Goal: Transaction & Acquisition: Book appointment/travel/reservation

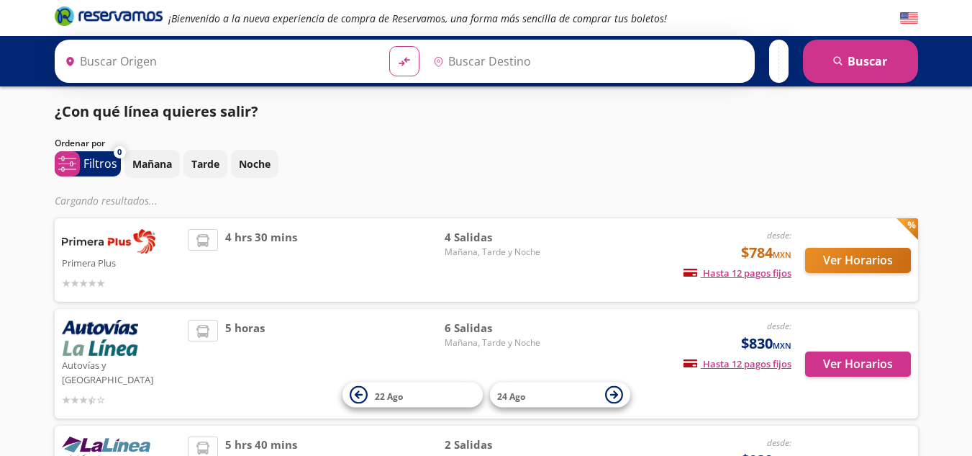
type input "[GEOGRAPHIC_DATA], [GEOGRAPHIC_DATA]"
type input "Central de Autobuses, [GEOGRAPHIC_DATA]"
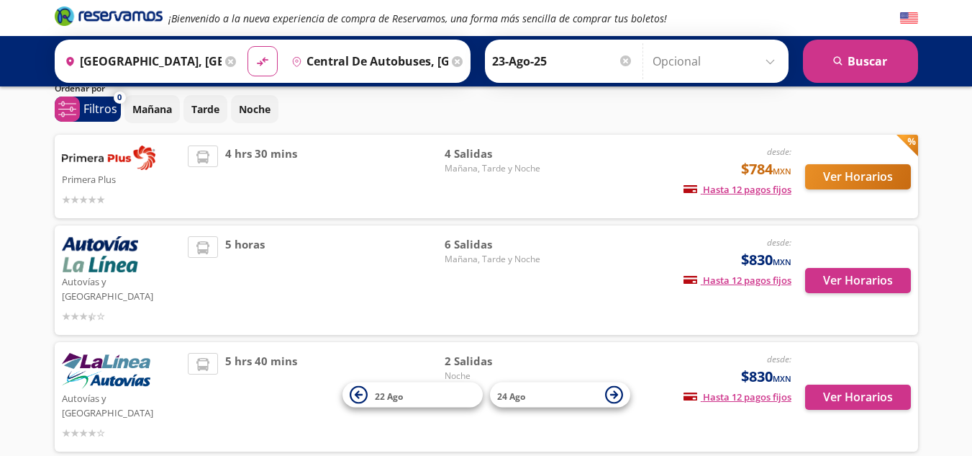
scroll to position [61, 0]
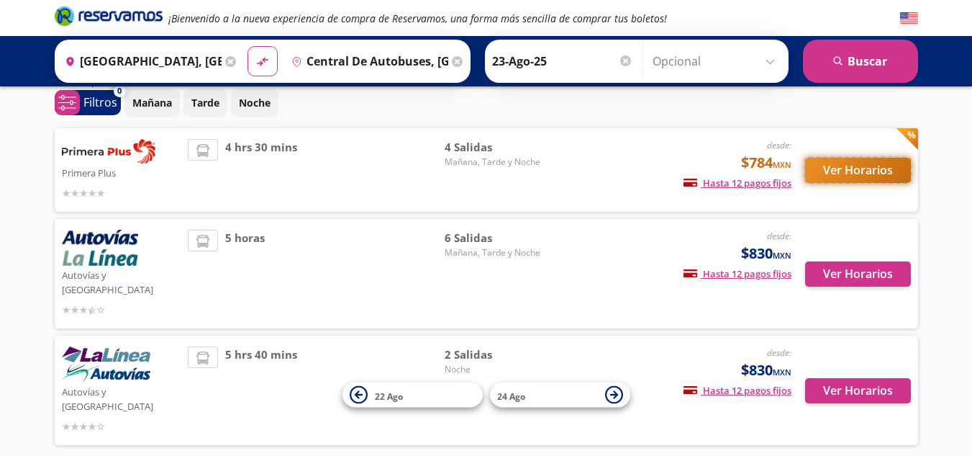
click at [834, 176] on button "Ver Horarios" at bounding box center [858, 170] width 106 height 25
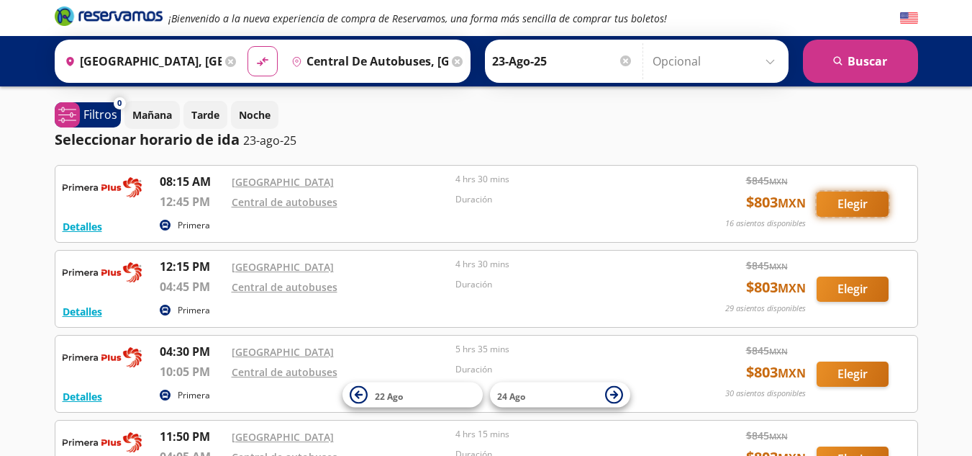
click at [839, 208] on button "Elegir" at bounding box center [853, 203] width 72 height 25
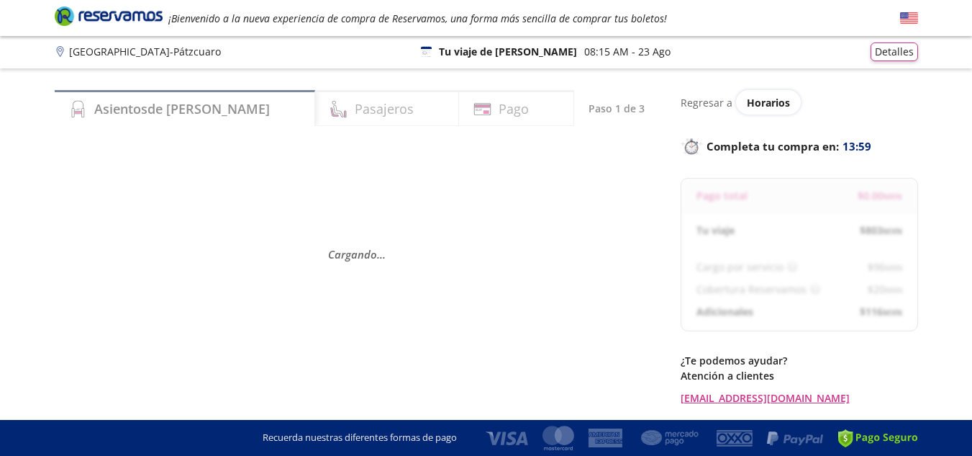
scroll to position [2, 0]
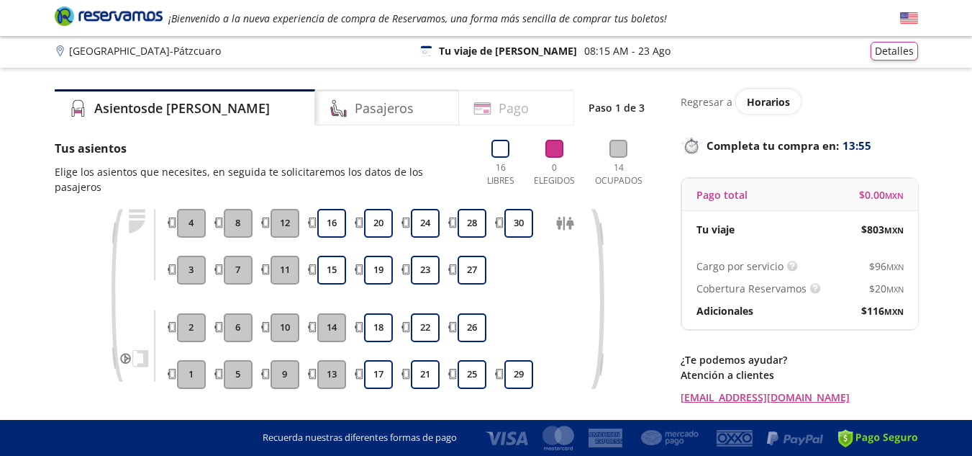
click at [481, 123] on div "Pago" at bounding box center [516, 107] width 115 height 36
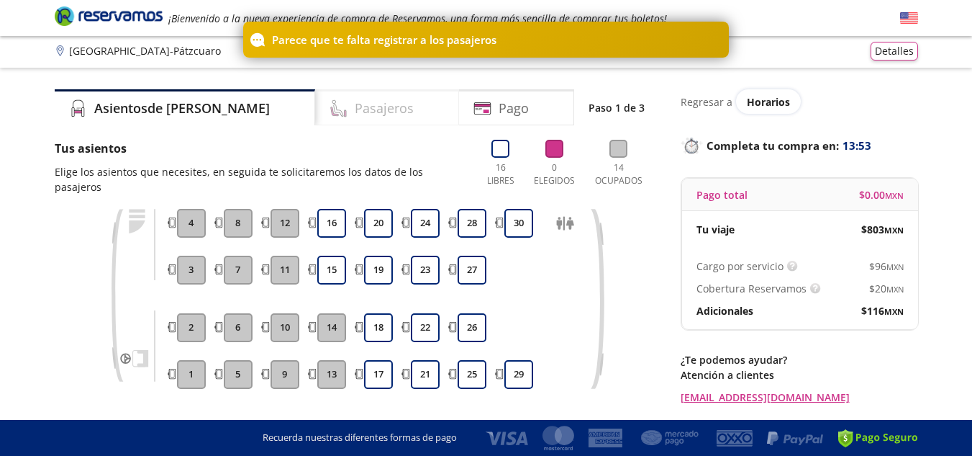
click at [400, 103] on div "Pasajeros" at bounding box center [387, 107] width 144 height 36
click at [340, 209] on button "16" at bounding box center [331, 223] width 29 height 29
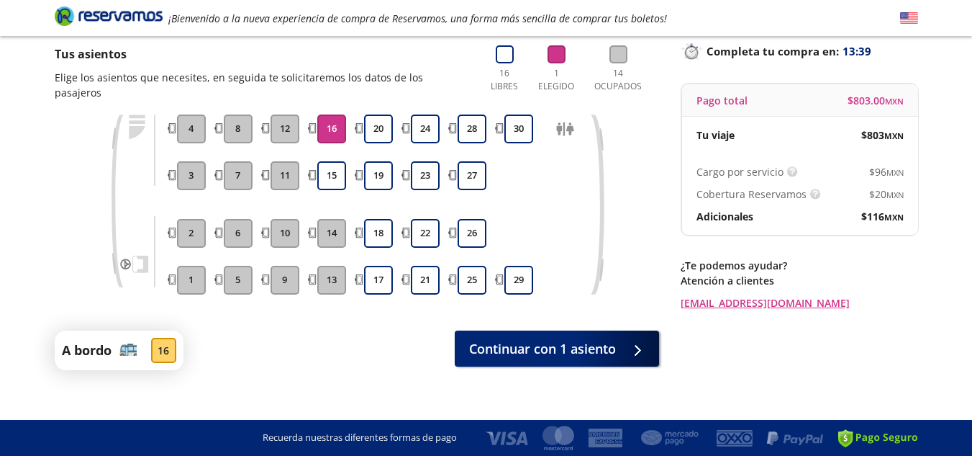
scroll to position [0, 0]
